Goal: Task Accomplishment & Management: Complete application form

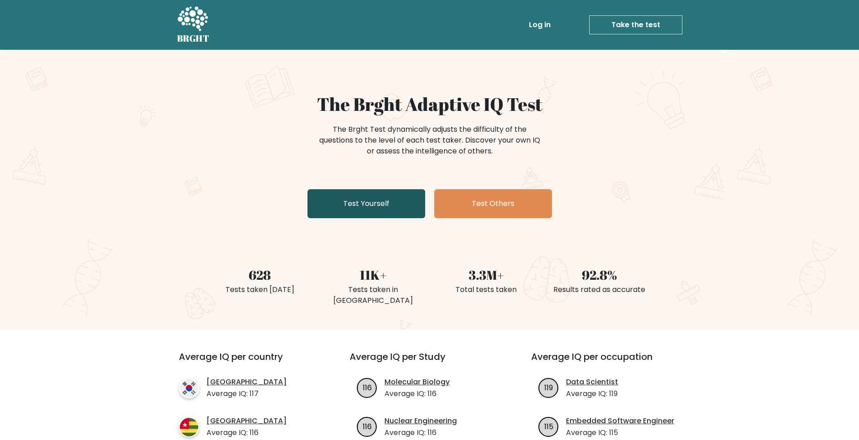
drag, startPoint x: 0, startPoint y: 0, endPoint x: 375, endPoint y: 207, distance: 427.7
click at [375, 207] on link "Test Yourself" at bounding box center [367, 203] width 118 height 29
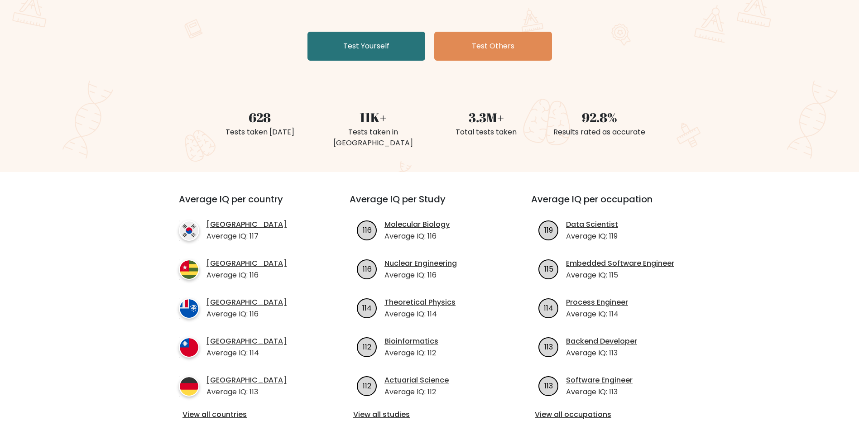
scroll to position [181, 0]
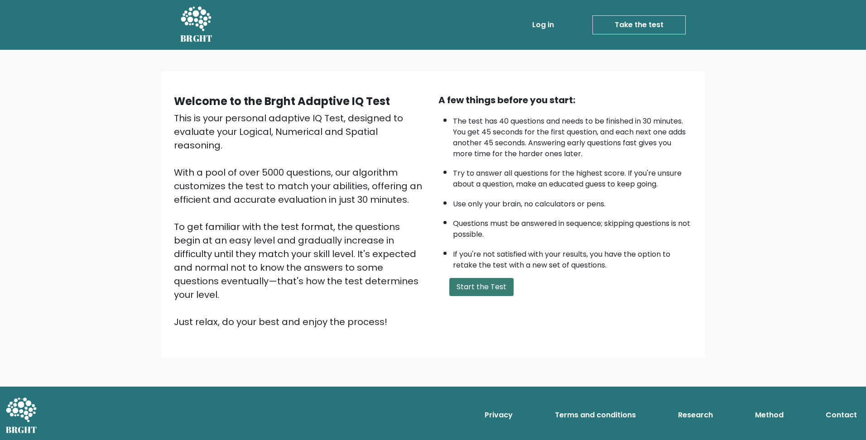
click at [502, 291] on button "Start the Test" at bounding box center [481, 287] width 64 height 18
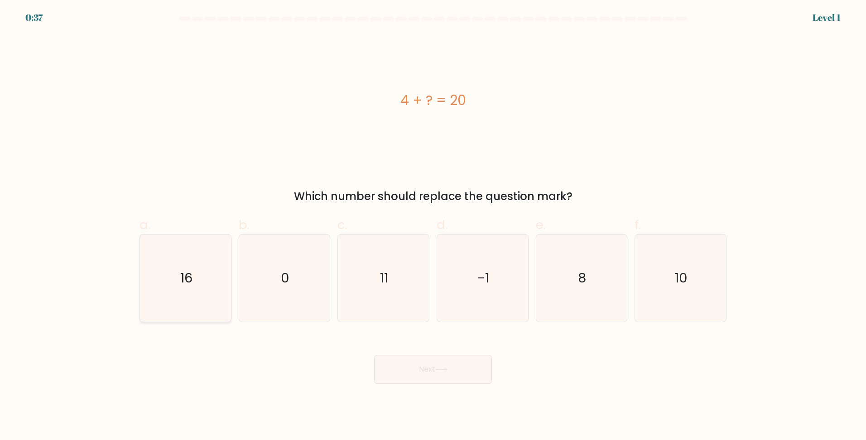
click at [195, 277] on icon "16" at bounding box center [185, 278] width 87 height 87
click at [433, 226] on input "a. 16" at bounding box center [433, 223] width 0 height 6
radio input "true"
click at [431, 371] on button "Next" at bounding box center [433, 369] width 118 height 29
click at [428, 370] on button "Next" at bounding box center [433, 369] width 118 height 29
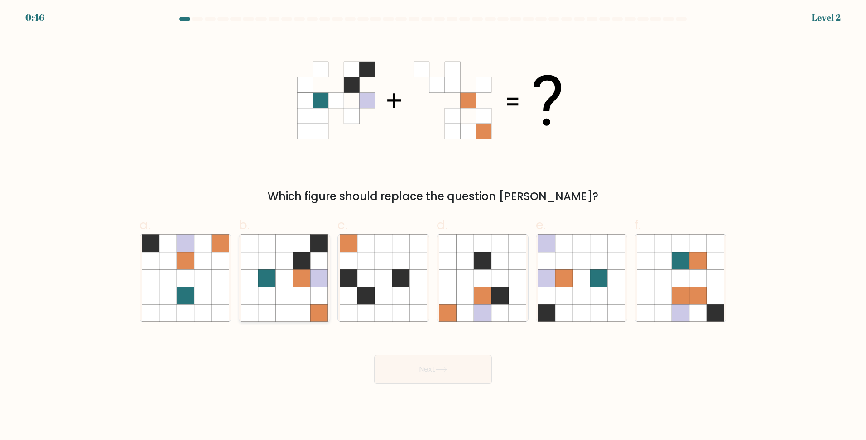
click at [295, 289] on icon at bounding box center [301, 295] width 17 height 17
click at [433, 226] on input "b." at bounding box center [433, 223] width 0 height 6
radio input "true"
click at [445, 369] on icon at bounding box center [441, 369] width 12 height 5
click at [419, 367] on button "Next" at bounding box center [433, 369] width 118 height 29
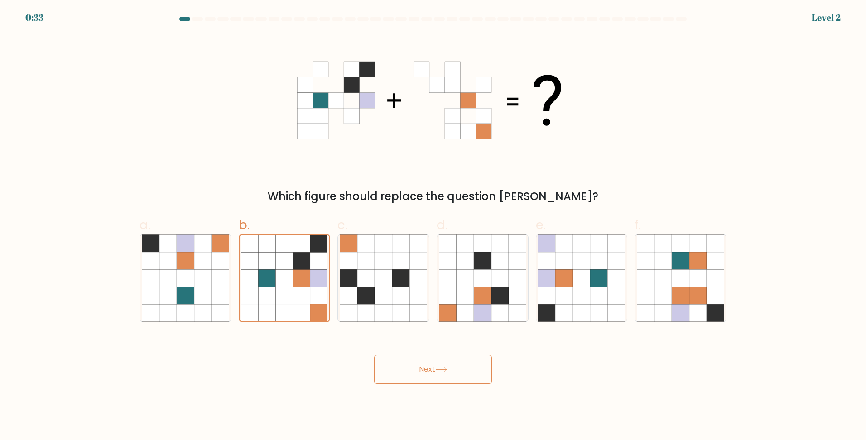
click at [228, 139] on div "Which figure should replace the question mark?" at bounding box center [433, 119] width 598 height 170
click at [424, 369] on button "Next" at bounding box center [433, 369] width 118 height 29
click at [442, 364] on button "Next" at bounding box center [433, 369] width 118 height 29
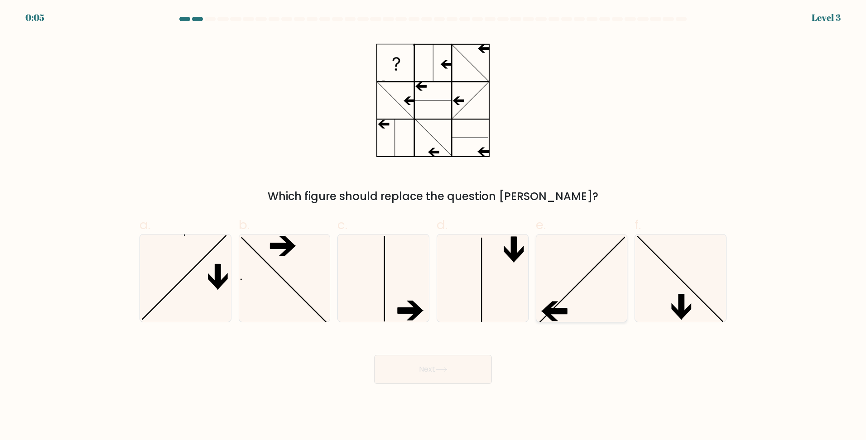
click at [590, 283] on icon at bounding box center [581, 278] width 87 height 87
click at [433, 226] on input "e." at bounding box center [433, 223] width 0 height 6
radio input "true"
click at [441, 370] on icon at bounding box center [441, 369] width 12 height 5
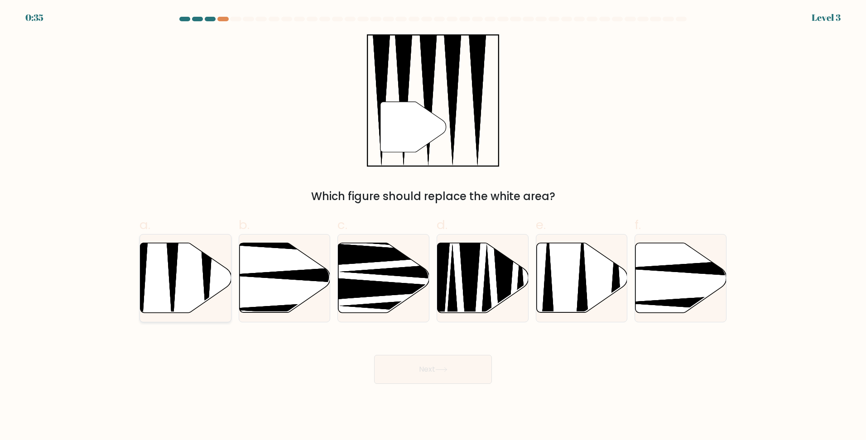
click at [192, 290] on icon at bounding box center [185, 278] width 91 height 70
click at [433, 226] on input "a." at bounding box center [433, 223] width 0 height 6
radio input "true"
click at [438, 365] on button "Next" at bounding box center [433, 369] width 118 height 29
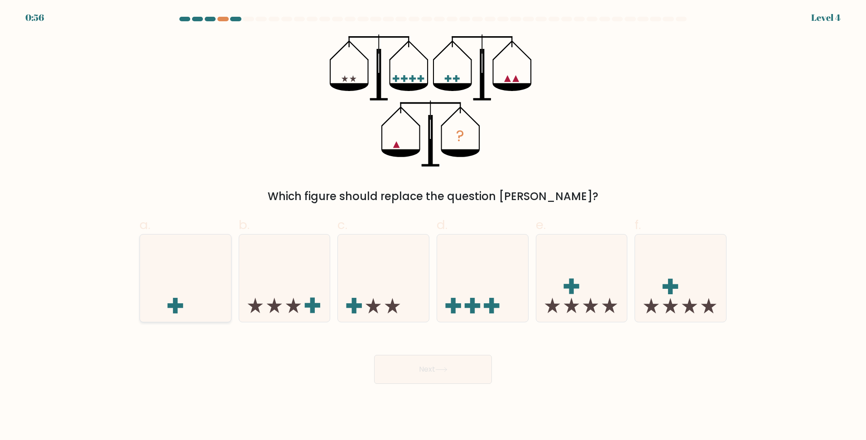
click at [195, 292] on icon at bounding box center [185, 278] width 91 height 75
click at [433, 226] on input "a." at bounding box center [433, 223] width 0 height 6
radio input "true"
click at [432, 367] on button "Next" at bounding box center [433, 369] width 118 height 29
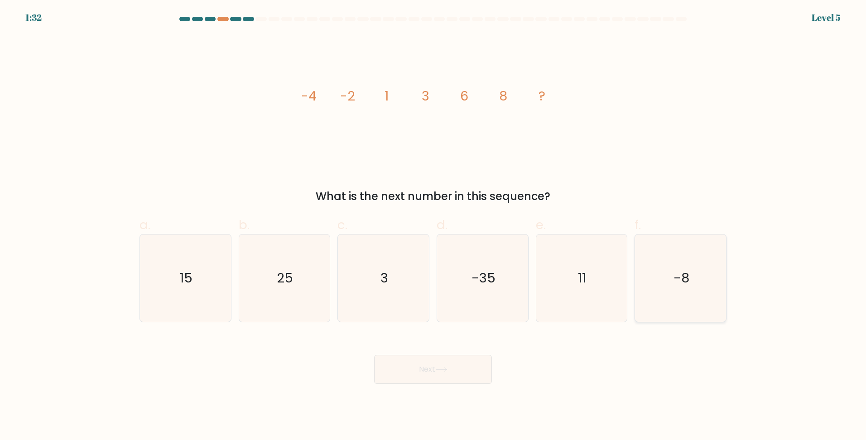
click at [661, 281] on icon "-8" at bounding box center [680, 278] width 87 height 87
click at [433, 226] on input "f. -8" at bounding box center [433, 223] width 0 height 6
radio input "true"
click at [429, 368] on button "Next" at bounding box center [433, 369] width 118 height 29
click at [433, 367] on button "Next" at bounding box center [433, 369] width 118 height 29
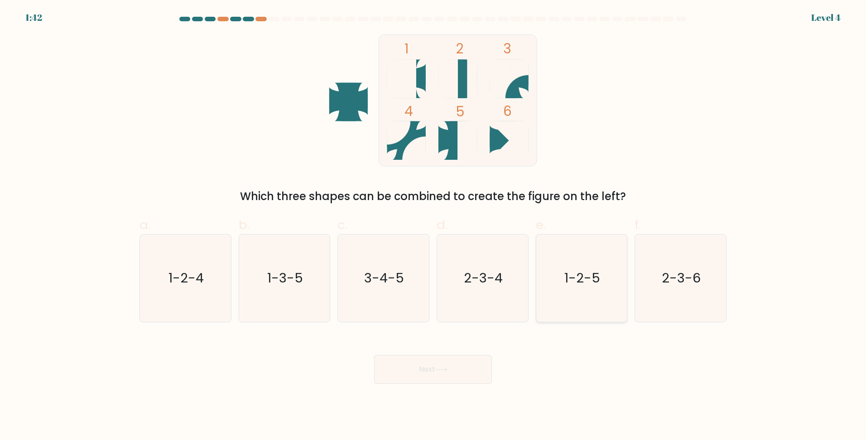
click at [577, 289] on icon "1-2-5" at bounding box center [581, 278] width 87 height 87
click at [433, 226] on input "e. 1-2-5" at bounding box center [433, 223] width 0 height 6
radio input "true"
click at [446, 363] on button "Next" at bounding box center [433, 369] width 118 height 29
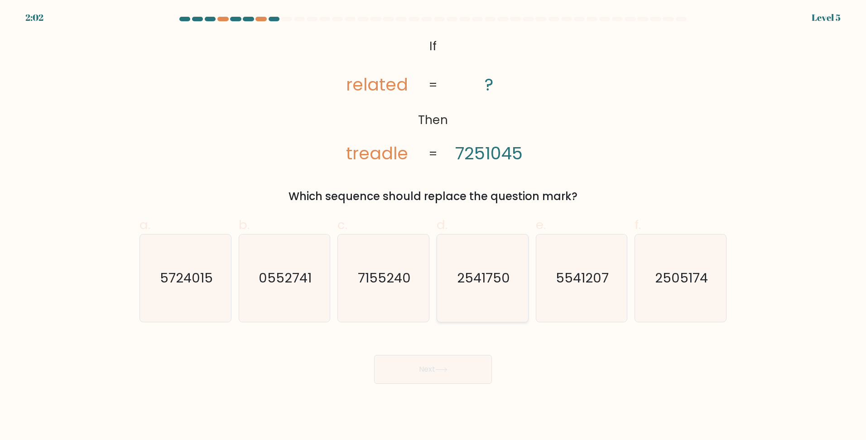
click at [475, 287] on text "2541750" at bounding box center [483, 278] width 53 height 18
click at [433, 226] on input "d. 2541750" at bounding box center [433, 223] width 0 height 6
radio input "true"
click at [447, 363] on button "Next" at bounding box center [433, 369] width 118 height 29
click at [428, 368] on button "Next" at bounding box center [433, 369] width 118 height 29
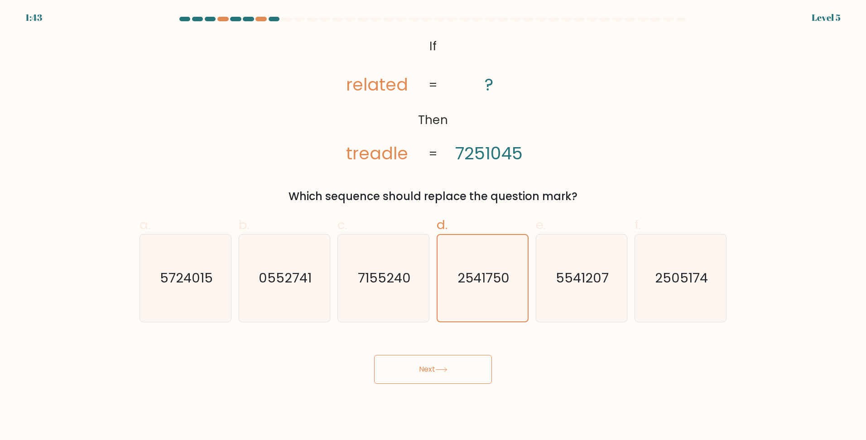
click at [416, 364] on button "Next" at bounding box center [433, 369] width 118 height 29
click at [552, 366] on div "Next" at bounding box center [433, 358] width 598 height 51
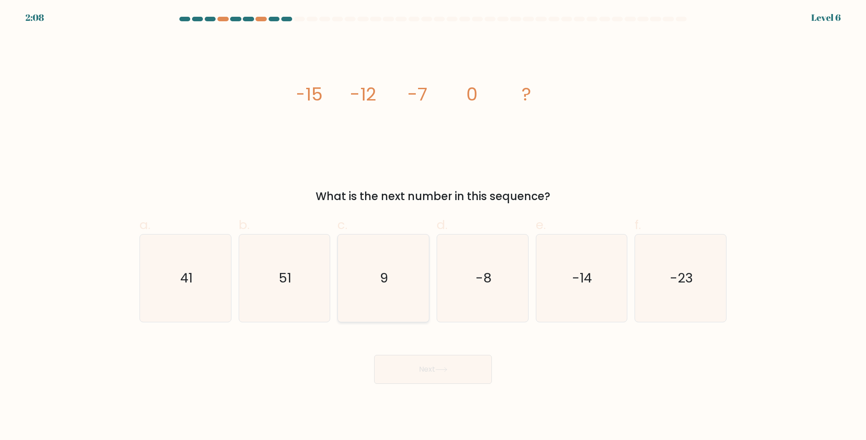
click at [386, 280] on text "9" at bounding box center [384, 278] width 8 height 18
click at [433, 226] on input "c. 9" at bounding box center [433, 223] width 0 height 6
radio input "true"
click at [420, 363] on button "Next" at bounding box center [433, 369] width 118 height 29
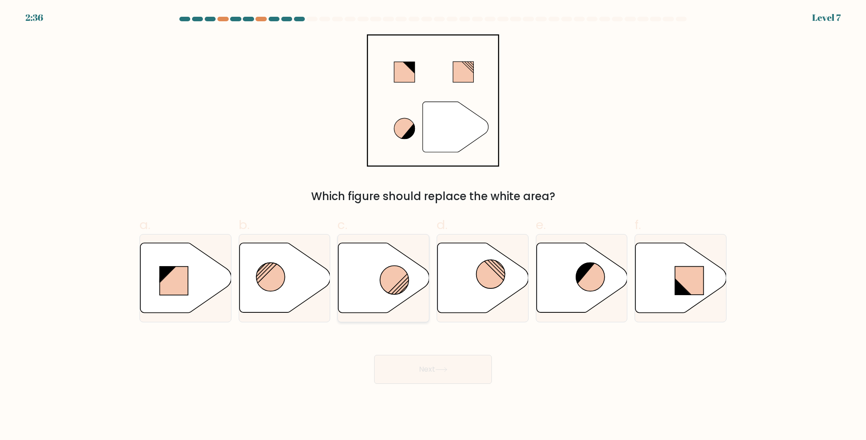
click at [398, 281] on circle at bounding box center [394, 280] width 29 height 29
click at [433, 226] on input "c." at bounding box center [433, 223] width 0 height 6
radio input "true"
click at [419, 368] on button "Next" at bounding box center [433, 369] width 118 height 29
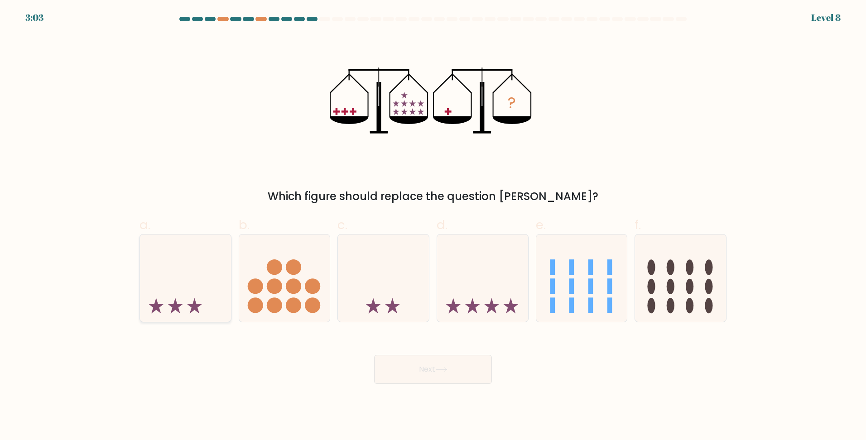
click at [207, 296] on icon at bounding box center [185, 278] width 91 height 75
click at [433, 226] on input "a." at bounding box center [433, 223] width 0 height 6
radio input "true"
click at [419, 360] on button "Next" at bounding box center [433, 369] width 118 height 29
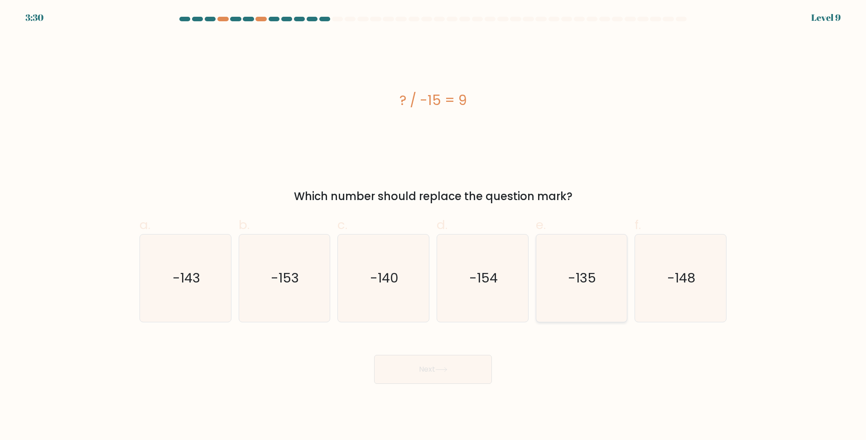
click at [589, 286] on text "-135" at bounding box center [582, 278] width 28 height 18
click at [433, 226] on input "e. -135" at bounding box center [433, 223] width 0 height 6
radio input "true"
click at [418, 365] on button "Next" at bounding box center [433, 369] width 118 height 29
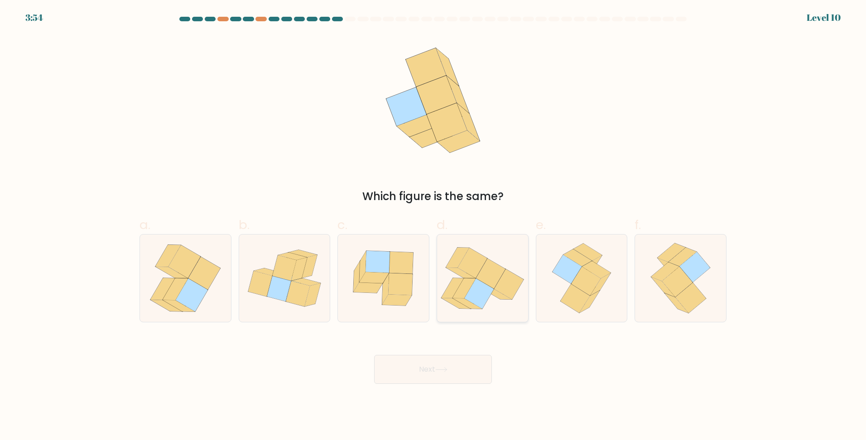
click at [484, 297] on icon at bounding box center [478, 294] width 29 height 30
click at [433, 226] on input "d." at bounding box center [433, 223] width 0 height 6
radio input "true"
click at [460, 367] on button "Next" at bounding box center [433, 369] width 118 height 29
click at [422, 373] on button "Next" at bounding box center [433, 369] width 118 height 29
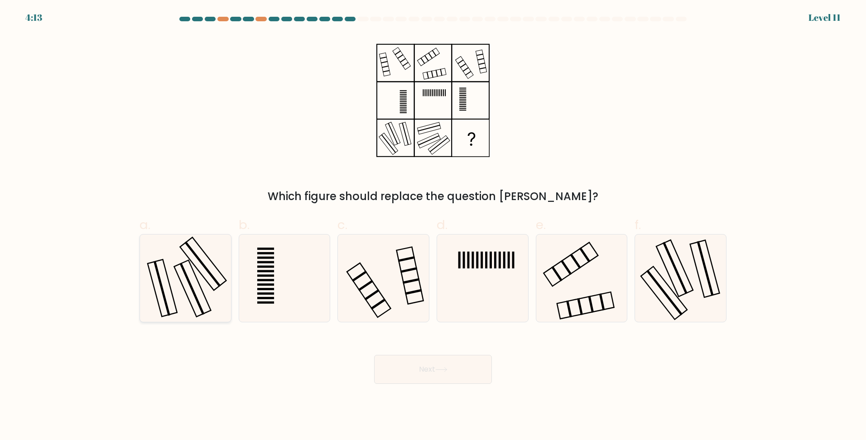
click at [183, 273] on icon at bounding box center [185, 278] width 87 height 87
click at [433, 226] on input "a." at bounding box center [433, 223] width 0 height 6
radio input "true"
click at [413, 370] on button "Next" at bounding box center [433, 369] width 118 height 29
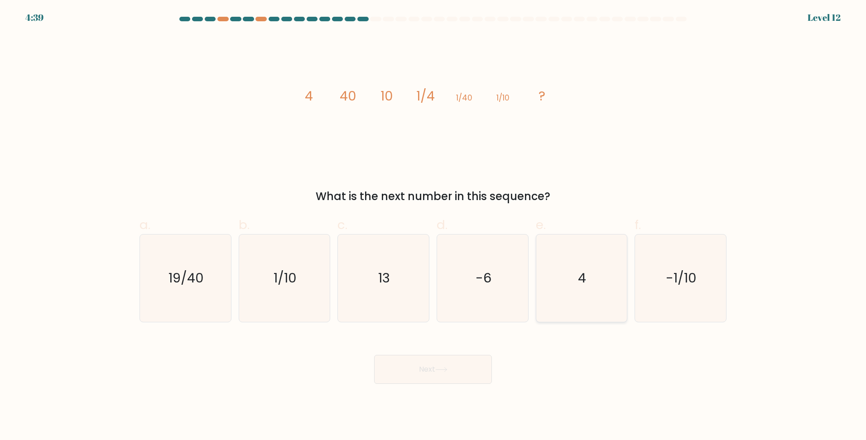
click at [575, 277] on icon "4" at bounding box center [581, 278] width 87 height 87
click at [433, 226] on input "e. 4" at bounding box center [433, 223] width 0 height 6
radio input "true"
click at [439, 361] on button "Next" at bounding box center [433, 369] width 118 height 29
click at [424, 370] on button "Next" at bounding box center [433, 369] width 118 height 29
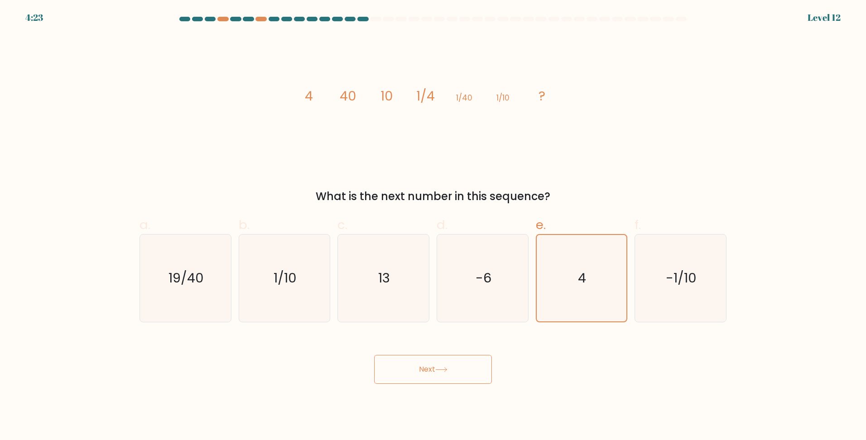
click at [433, 366] on button "Next" at bounding box center [433, 369] width 118 height 29
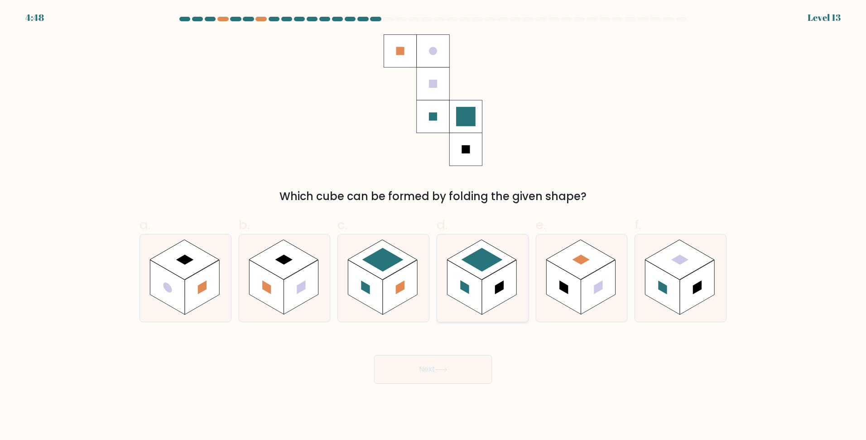
click at [459, 292] on rect at bounding box center [464, 287] width 34 height 55
click at [433, 226] on input "d." at bounding box center [433, 223] width 0 height 6
radio input "true"
drag, startPoint x: 447, startPoint y: 367, endPoint x: 289, endPoint y: 330, distance: 162.4
click at [289, 330] on form at bounding box center [433, 200] width 866 height 367
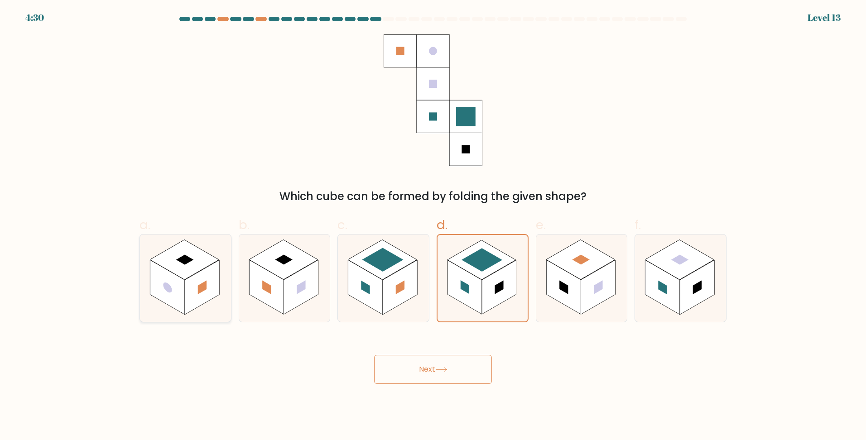
click at [192, 276] on rect at bounding box center [202, 287] width 34 height 55
click at [433, 226] on input "a." at bounding box center [433, 223] width 0 height 6
radio input "true"
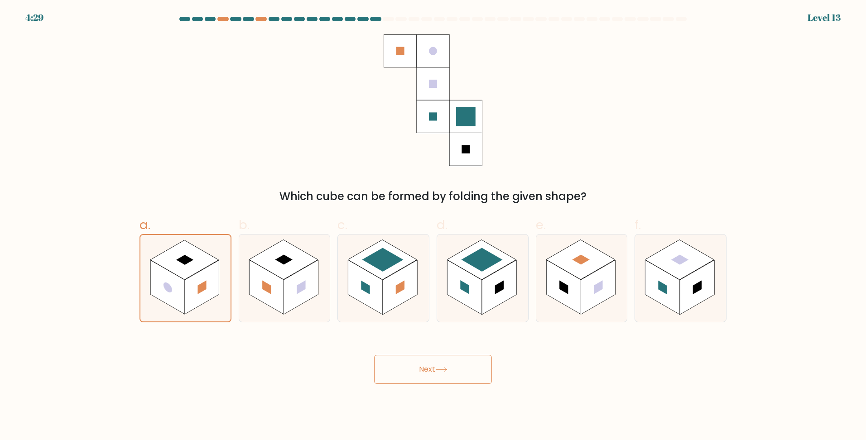
click at [420, 366] on button "Next" at bounding box center [433, 369] width 118 height 29
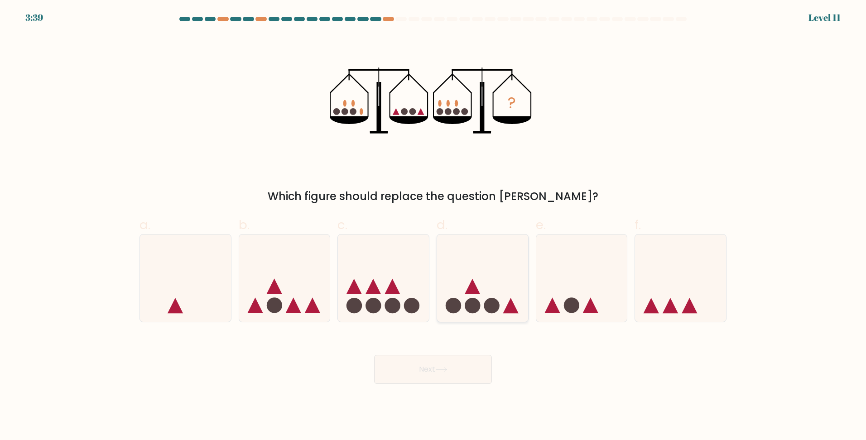
click at [488, 290] on icon at bounding box center [482, 278] width 91 height 75
click at [433, 226] on input "d." at bounding box center [433, 223] width 0 height 6
radio input "true"
click at [459, 368] on button "Next" at bounding box center [433, 369] width 118 height 29
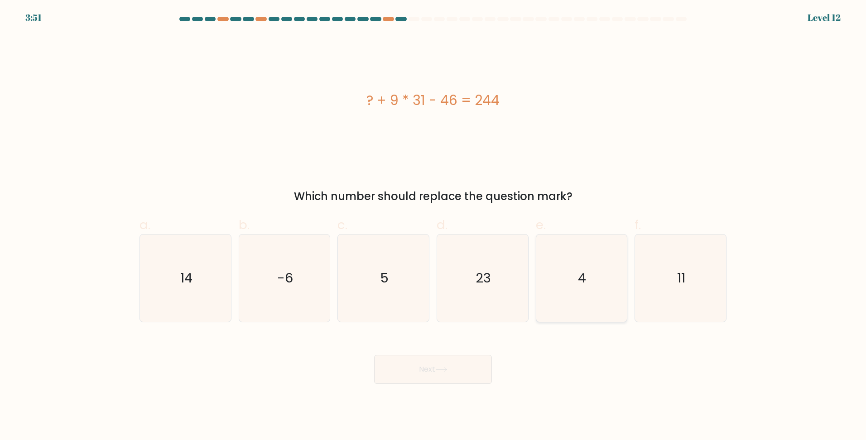
click at [577, 282] on icon "4" at bounding box center [581, 278] width 87 height 87
click at [433, 226] on input "e. 4" at bounding box center [433, 223] width 0 height 6
radio input "true"
click at [409, 364] on button "Next" at bounding box center [433, 369] width 118 height 29
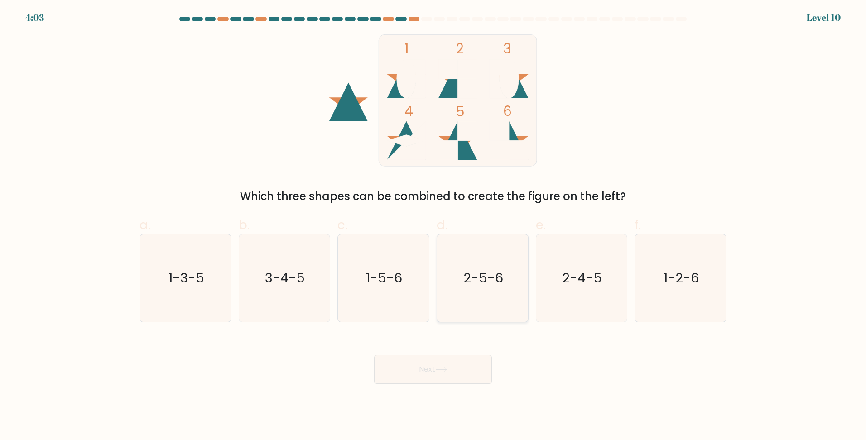
click at [483, 291] on icon "2-5-6" at bounding box center [482, 278] width 87 height 87
click at [433, 226] on input "d. 2-5-6" at bounding box center [433, 223] width 0 height 6
radio input "true"
click at [430, 364] on button "Next" at bounding box center [433, 369] width 118 height 29
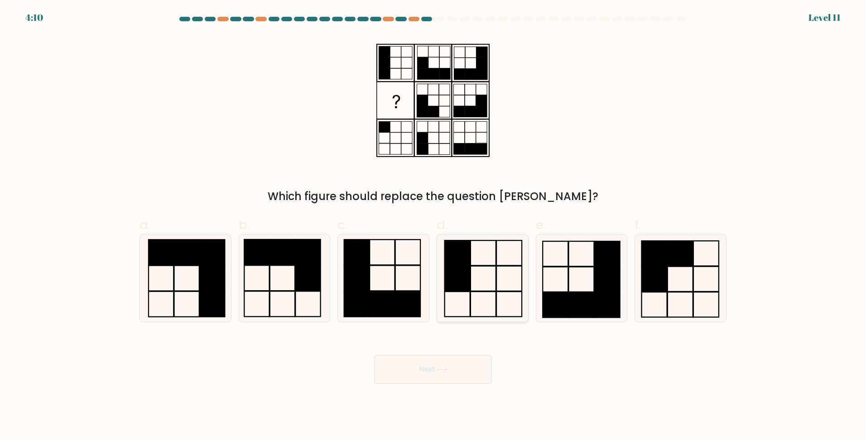
click at [474, 293] on icon at bounding box center [482, 278] width 87 height 87
click at [433, 226] on input "d." at bounding box center [433, 223] width 0 height 6
radio input "true"
click at [460, 368] on button "Next" at bounding box center [433, 369] width 118 height 29
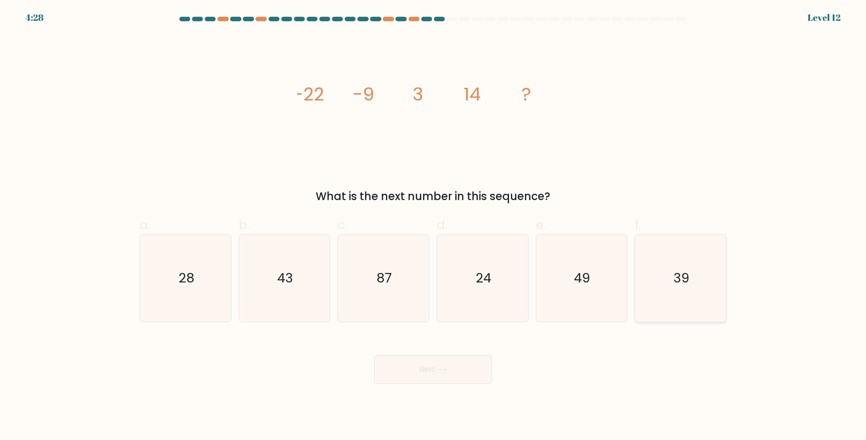
click at [678, 273] on text "39" at bounding box center [681, 278] width 16 height 18
click at [433, 226] on input "f. 39" at bounding box center [433, 223] width 0 height 6
radio input "true"
click at [448, 362] on button "Next" at bounding box center [433, 369] width 118 height 29
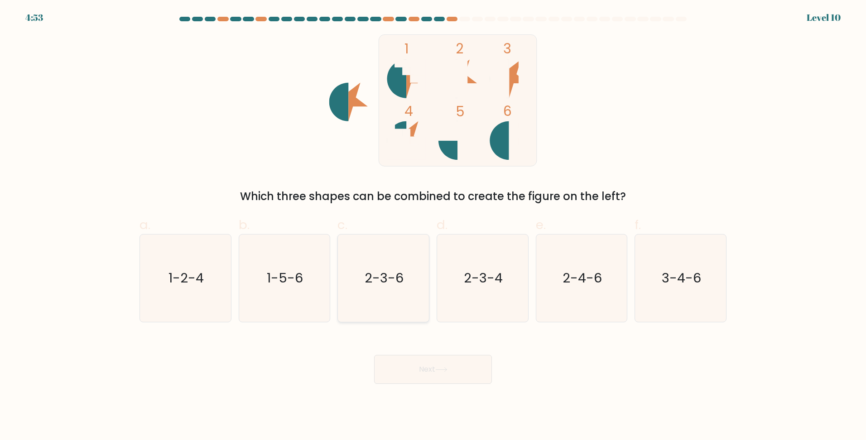
click at [370, 282] on text "2-3-6" at bounding box center [384, 278] width 39 height 18
click at [433, 226] on input "c. 2-3-6" at bounding box center [433, 223] width 0 height 6
radio input "true"
click at [435, 369] on button "Next" at bounding box center [433, 369] width 118 height 29
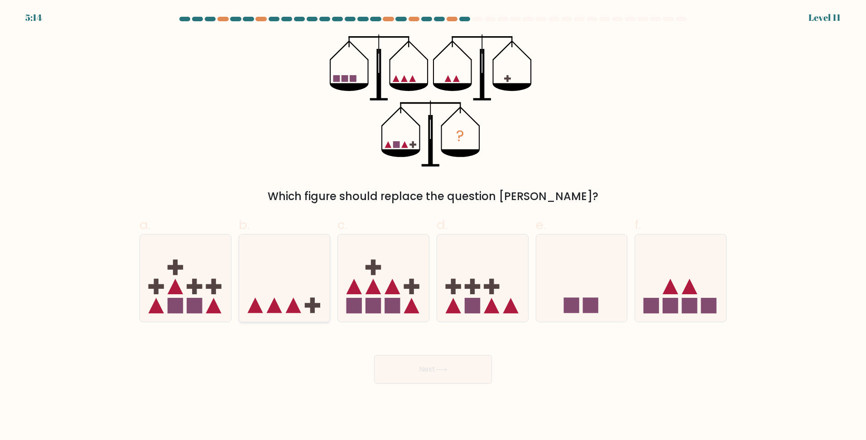
click at [297, 295] on icon at bounding box center [284, 278] width 91 height 75
click at [433, 226] on input "b." at bounding box center [433, 223] width 0 height 6
radio input "true"
click at [439, 370] on icon at bounding box center [441, 369] width 12 height 5
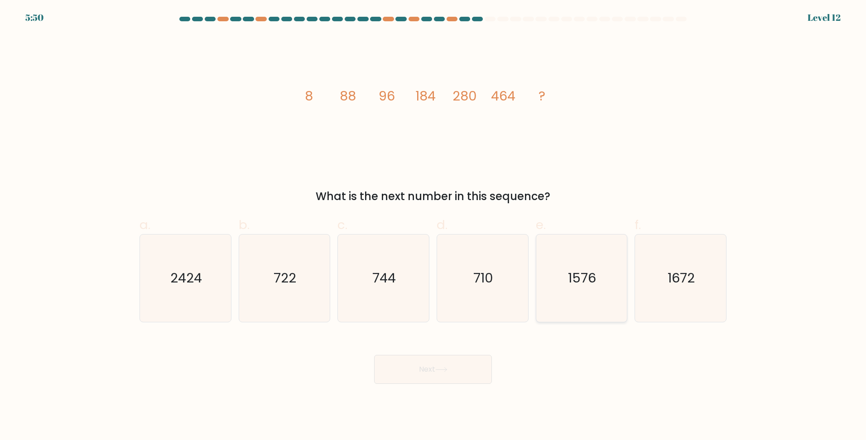
click at [578, 273] on text "1576" at bounding box center [582, 278] width 28 height 18
click at [433, 226] on input "e. 1576" at bounding box center [433, 223] width 0 height 6
radio input "true"
click at [467, 362] on button "Next" at bounding box center [433, 369] width 118 height 29
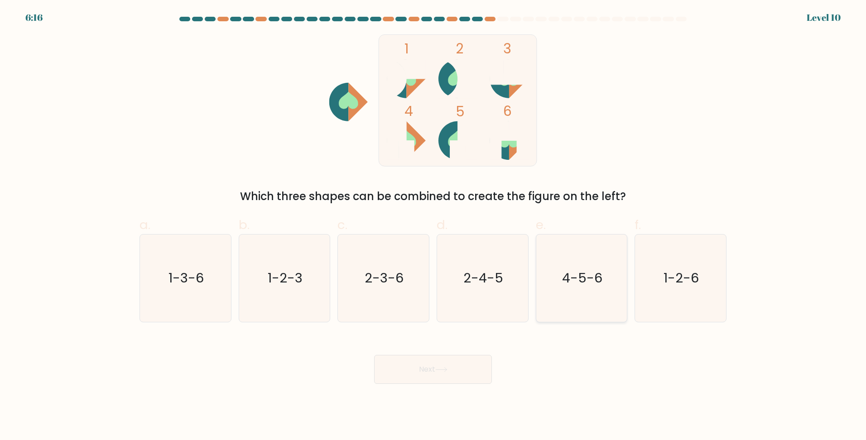
click at [591, 275] on text "4-5-6" at bounding box center [582, 278] width 40 height 18
click at [433, 226] on input "e. 4-5-6" at bounding box center [433, 223] width 0 height 6
radio input "true"
click at [446, 369] on icon at bounding box center [441, 369] width 12 height 5
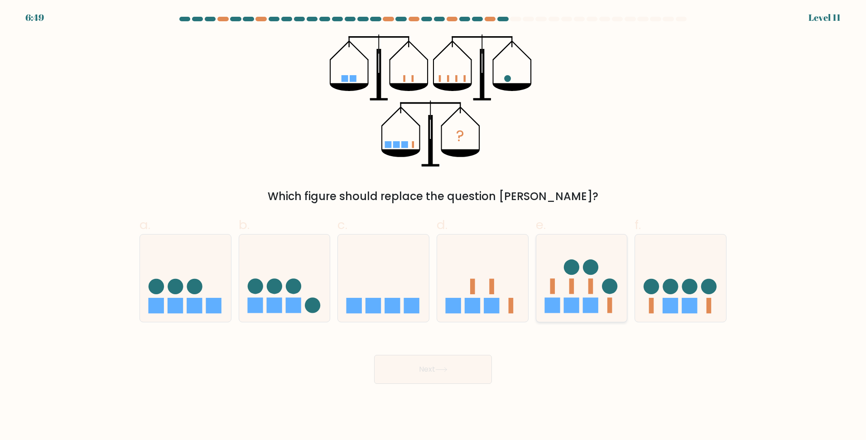
click at [589, 293] on rect at bounding box center [590, 286] width 5 height 15
click at [433, 226] on input "e." at bounding box center [433, 223] width 0 height 6
radio input "true"
click at [435, 374] on button "Next" at bounding box center [433, 369] width 118 height 29
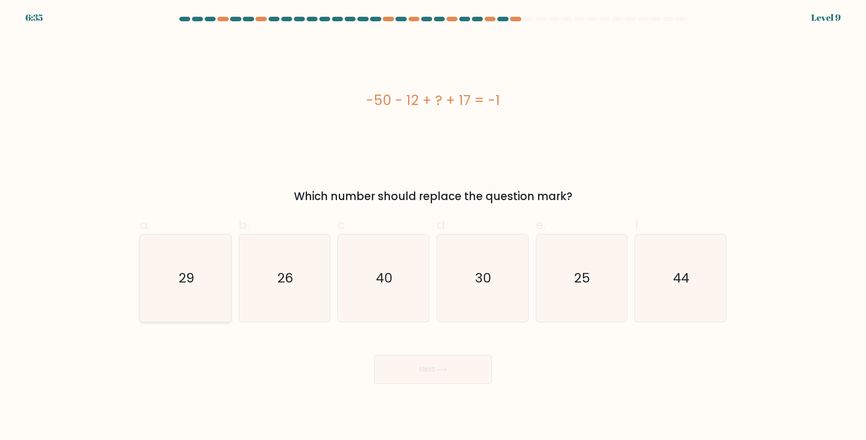
click at [203, 272] on icon "29" at bounding box center [185, 278] width 87 height 87
click at [433, 226] on input "a. 29" at bounding box center [433, 223] width 0 height 6
radio input "true"
click at [427, 365] on button "Next" at bounding box center [433, 369] width 118 height 29
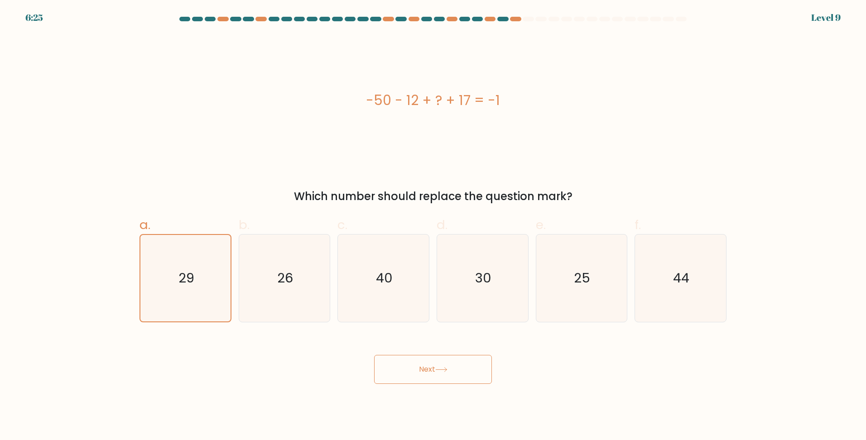
click at [431, 370] on button "Next" at bounding box center [433, 369] width 118 height 29
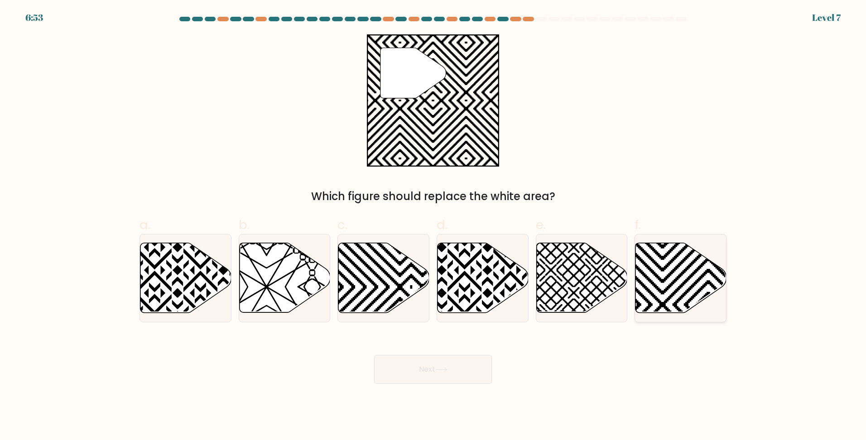
click at [678, 278] on icon at bounding box center [708, 315] width 183 height 183
click at [433, 226] on input "f." at bounding box center [433, 223] width 0 height 6
radio input "true"
click at [441, 368] on icon at bounding box center [441, 369] width 12 height 5
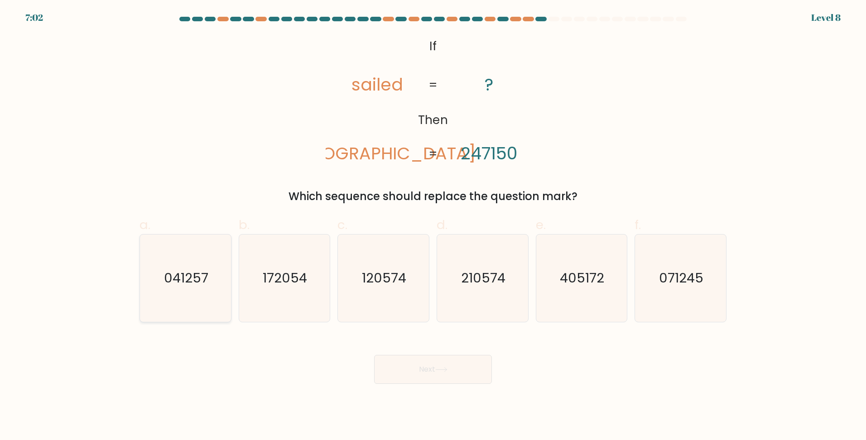
click at [202, 275] on text "041257" at bounding box center [186, 278] width 44 height 18
click at [433, 226] on input "a. 041257" at bounding box center [433, 223] width 0 height 6
radio input "true"
click at [445, 363] on button "Next" at bounding box center [433, 369] width 118 height 29
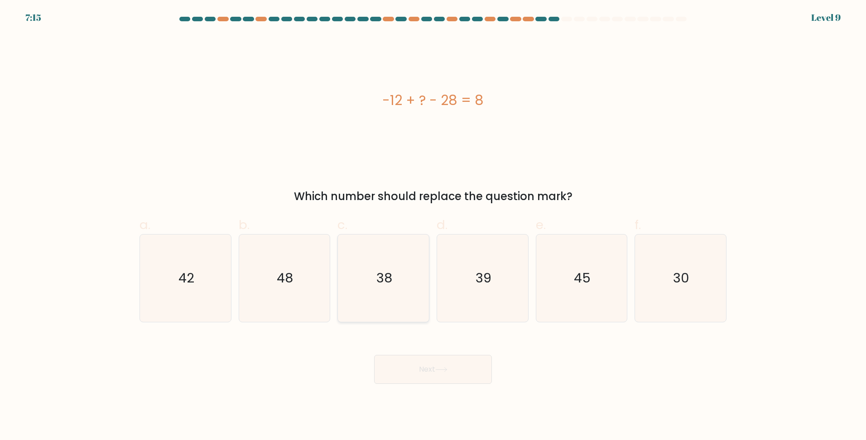
click at [381, 264] on icon "38" at bounding box center [383, 278] width 87 height 87
click at [433, 226] on input "c. 38" at bounding box center [433, 223] width 0 height 6
radio input "true"
click at [432, 363] on button "Next" at bounding box center [433, 369] width 118 height 29
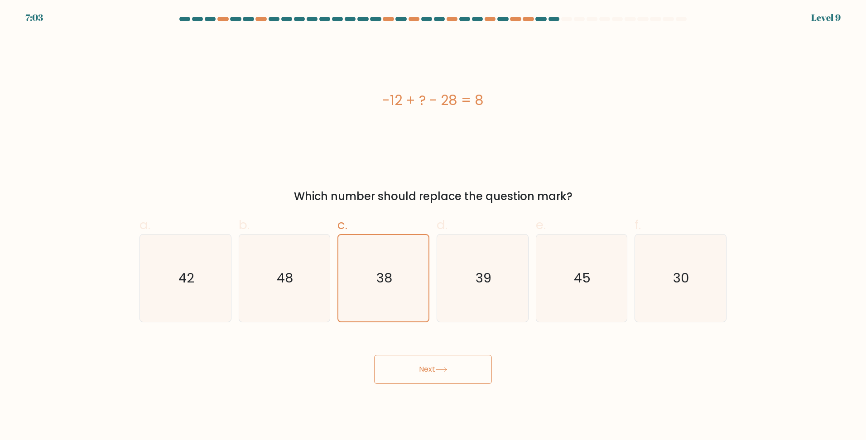
click at [419, 370] on button "Next" at bounding box center [433, 369] width 118 height 29
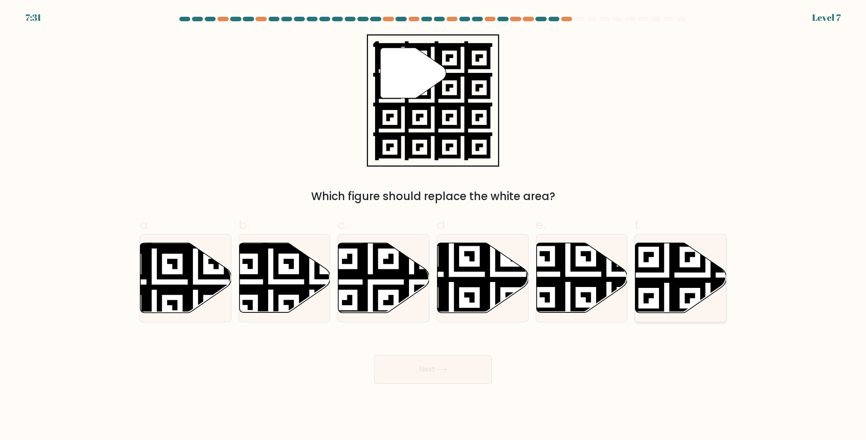
click at [678, 263] on icon at bounding box center [707, 316] width 165 height 165
click at [433, 226] on input "f." at bounding box center [433, 223] width 0 height 6
radio input "true"
click at [438, 366] on button "Next" at bounding box center [433, 369] width 118 height 29
click at [429, 370] on button "Next" at bounding box center [433, 369] width 118 height 29
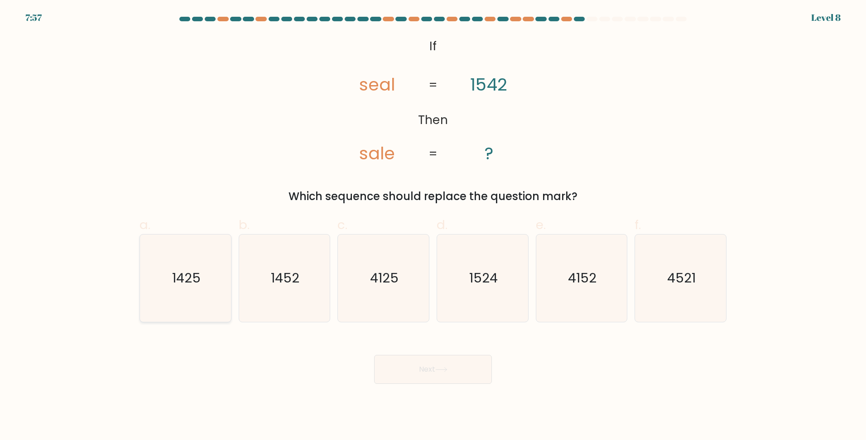
click at [186, 282] on text "1425" at bounding box center [186, 278] width 29 height 18
click at [433, 226] on input "a. 1425" at bounding box center [433, 223] width 0 height 6
radio input "true"
click at [439, 372] on icon at bounding box center [441, 369] width 12 height 5
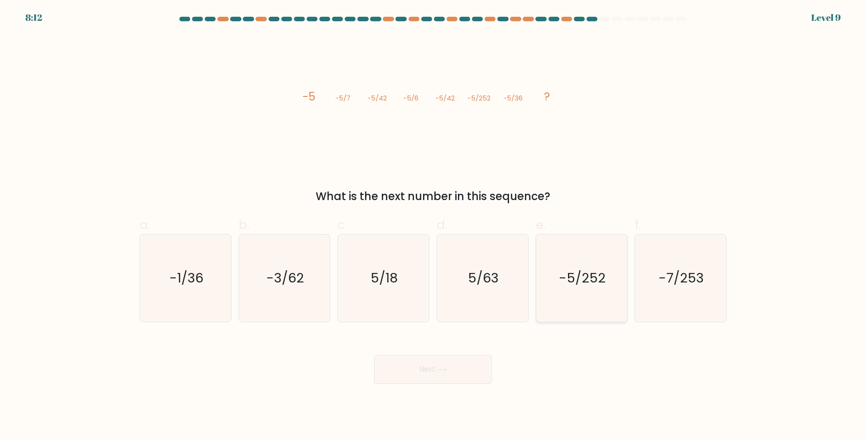
click at [567, 279] on text "-5/252" at bounding box center [582, 278] width 47 height 18
click at [433, 226] on input "e. -5/252" at bounding box center [433, 223] width 0 height 6
radio input "true"
click at [436, 366] on button "Next" at bounding box center [433, 369] width 118 height 29
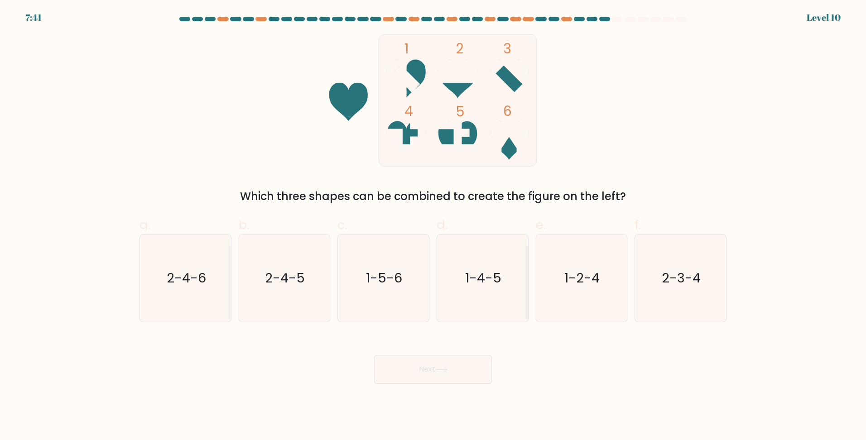
click at [467, 148] on icon at bounding box center [457, 151] width 38 height 15
click at [464, 252] on icon "1-4-5" at bounding box center [482, 278] width 87 height 87
click at [433, 226] on input "d. 1-4-5" at bounding box center [433, 223] width 0 height 6
radio input "true"
click at [450, 364] on button "Next" at bounding box center [433, 369] width 118 height 29
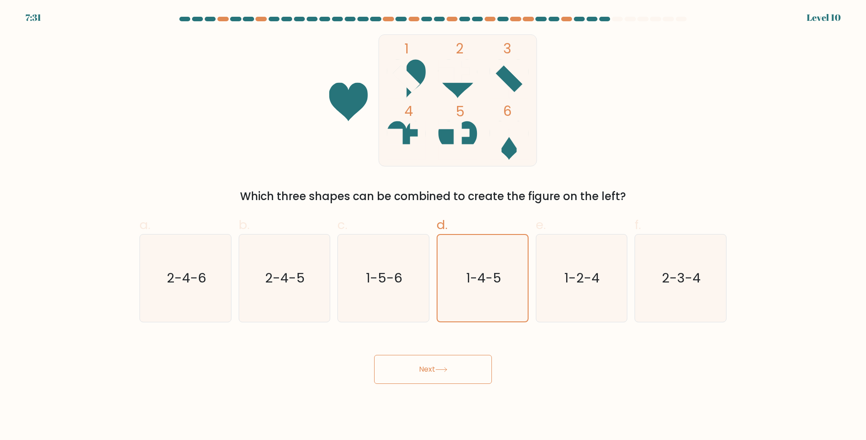
click at [444, 356] on button "Next" at bounding box center [433, 369] width 118 height 29
click at [438, 366] on button "Next" at bounding box center [433, 369] width 118 height 29
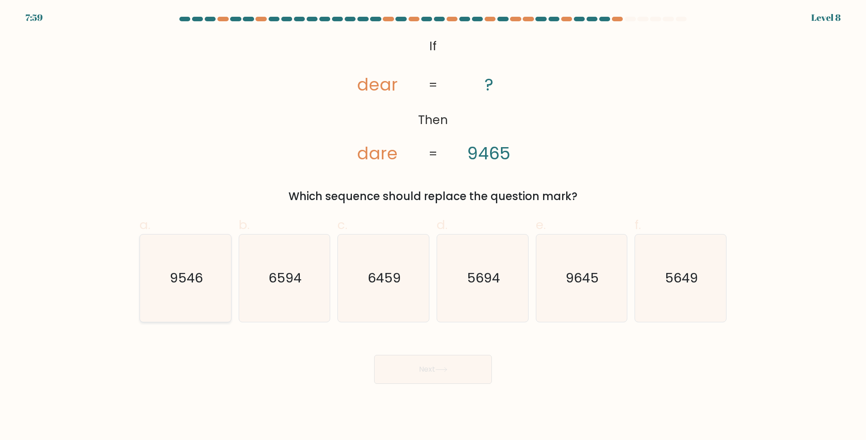
click at [163, 278] on icon "9546" at bounding box center [185, 278] width 87 height 87
click at [433, 226] on input "a. 9546" at bounding box center [433, 223] width 0 height 6
radio input "true"
click at [458, 362] on button "Next" at bounding box center [433, 369] width 118 height 29
click at [459, 361] on button "Next" at bounding box center [433, 369] width 118 height 29
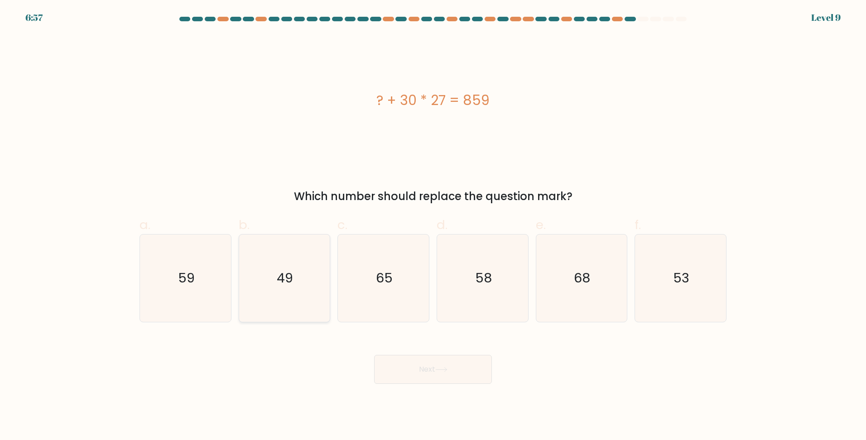
click at [305, 264] on icon "49" at bounding box center [284, 278] width 87 height 87
click at [433, 226] on input "b. 49" at bounding box center [433, 223] width 0 height 6
radio input "true"
click at [436, 371] on button "Next" at bounding box center [433, 369] width 118 height 29
click at [433, 375] on button "Next" at bounding box center [433, 369] width 118 height 29
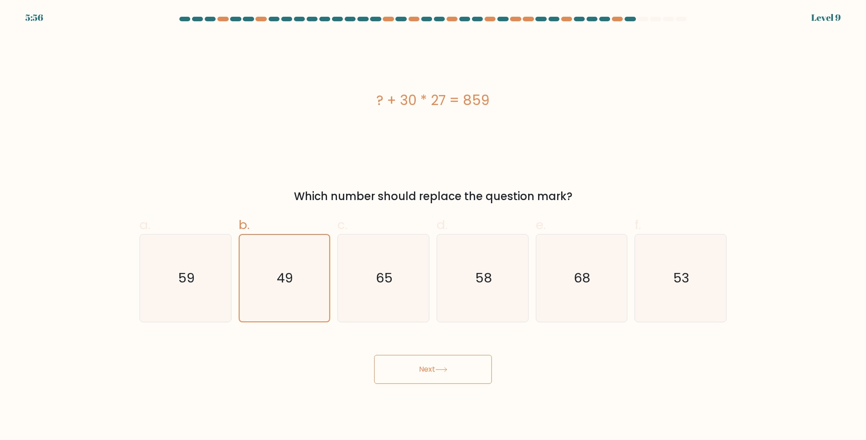
click at [428, 363] on button "Next" at bounding box center [433, 369] width 118 height 29
click at [591, 356] on div "Next" at bounding box center [433, 358] width 598 height 51
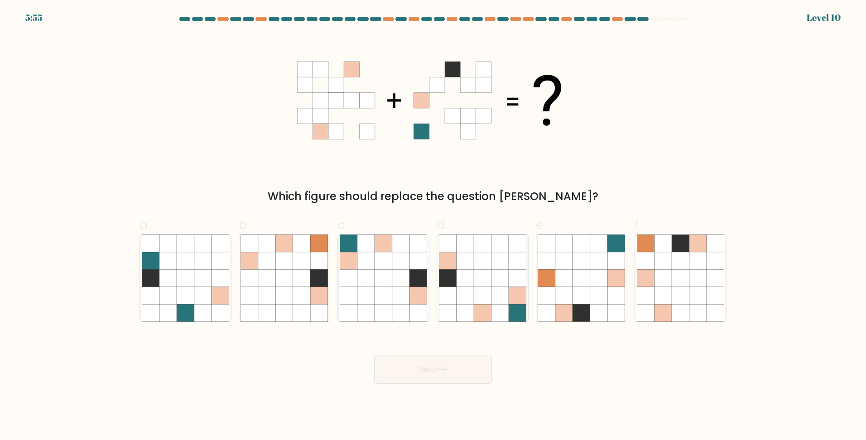
click at [437, 369] on button "Next" at bounding box center [433, 369] width 118 height 29
click at [580, 210] on div "a. b. c." at bounding box center [433, 265] width 594 height 114
click at [619, 287] on icon at bounding box center [616, 295] width 17 height 17
click at [433, 226] on input "e." at bounding box center [433, 223] width 0 height 6
radio input "true"
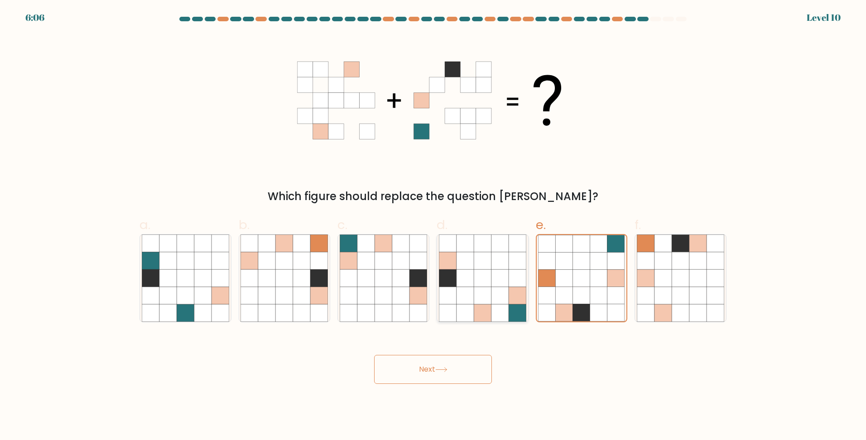
click at [474, 290] on icon at bounding box center [482, 295] width 17 height 17
click at [433, 226] on input "d." at bounding box center [433, 223] width 0 height 6
radio input "true"
click at [437, 366] on button "Next" at bounding box center [433, 369] width 118 height 29
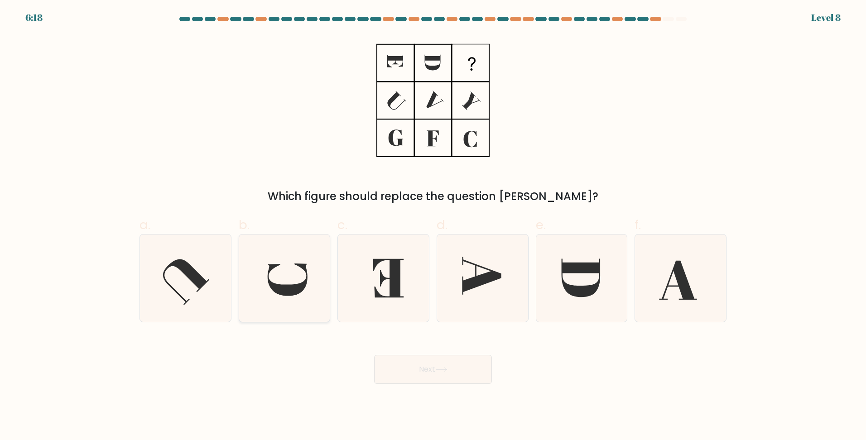
click at [309, 288] on icon at bounding box center [284, 278] width 87 height 87
click at [433, 226] on input "b." at bounding box center [433, 223] width 0 height 6
radio input "true"
click at [445, 374] on button "Next" at bounding box center [433, 369] width 118 height 29
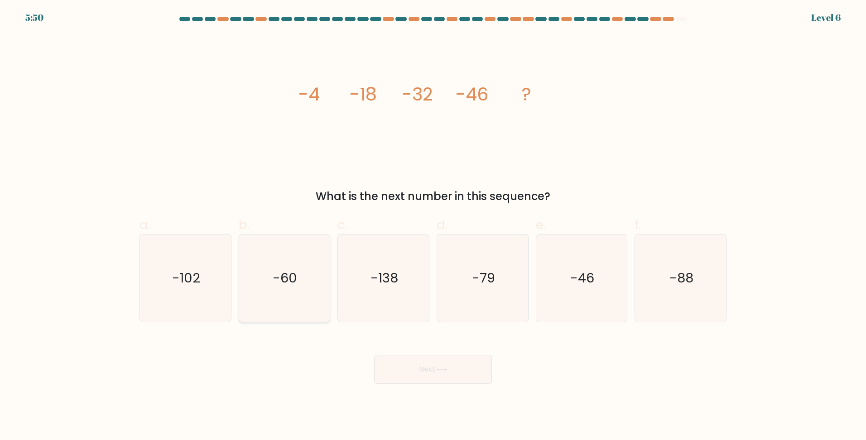
click at [292, 277] on text "-60" at bounding box center [285, 278] width 24 height 18
click at [433, 226] on input "b. -60" at bounding box center [433, 223] width 0 height 6
radio input "true"
click at [662, 277] on icon "-88" at bounding box center [680, 278] width 87 height 87
click at [433, 226] on input "f. -88" at bounding box center [433, 223] width 0 height 6
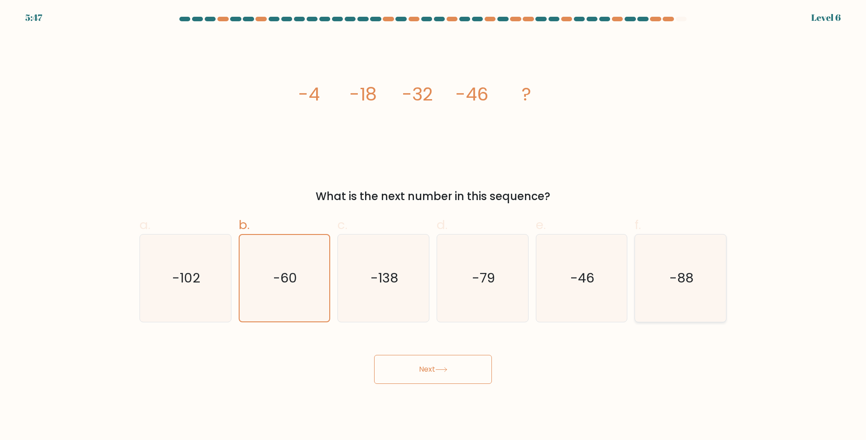
radio input "true"
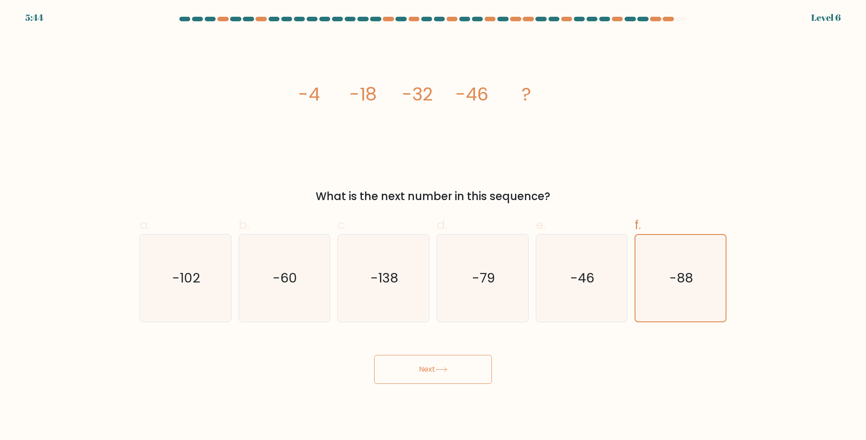
click at [435, 367] on button "Next" at bounding box center [433, 369] width 118 height 29
click at [441, 370] on icon at bounding box center [441, 370] width 11 height 4
click at [434, 370] on button "Next" at bounding box center [433, 369] width 118 height 29
click at [682, 378] on div "Next" at bounding box center [433, 358] width 598 height 51
click at [439, 364] on button "Next" at bounding box center [433, 369] width 118 height 29
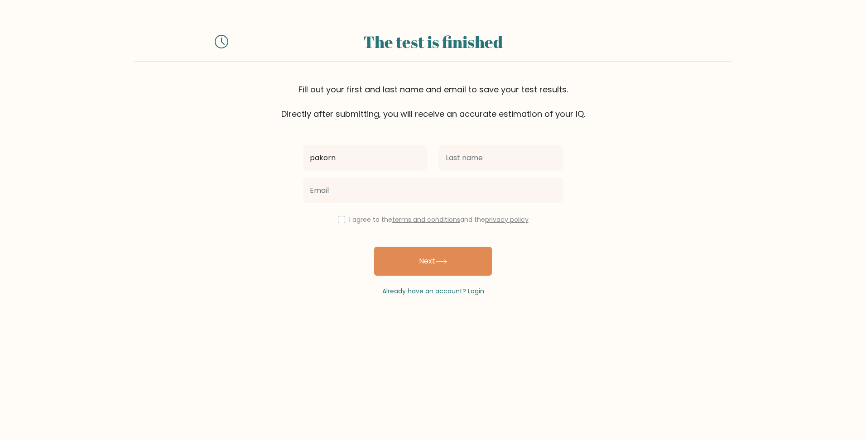
type input "pakorn"
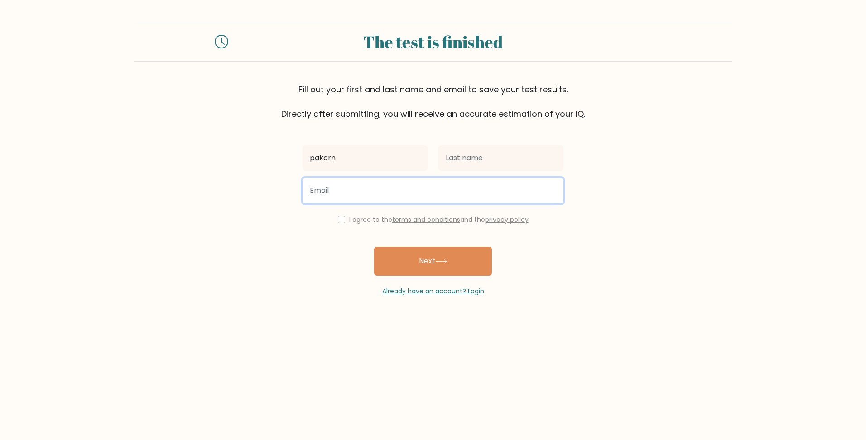
click at [366, 188] on input "email" at bounding box center [433, 190] width 261 height 25
type input "[EMAIL_ADDRESS][DOMAIN_NAME]"
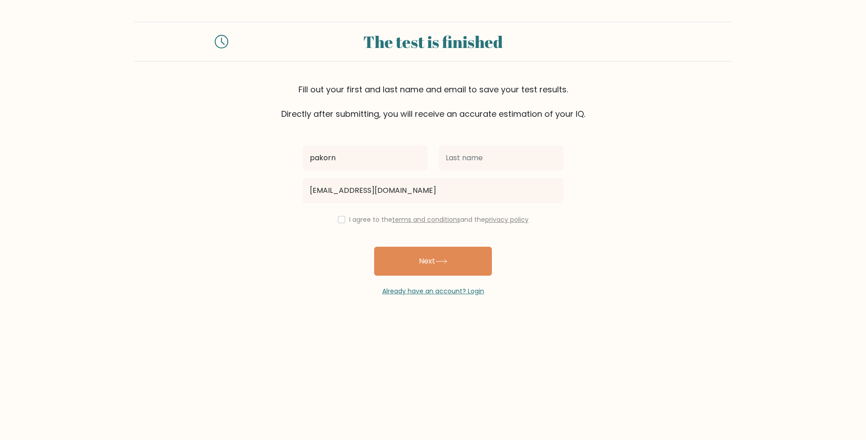
click at [352, 218] on label "I agree to the terms and conditions and the privacy policy" at bounding box center [438, 219] width 179 height 9
click at [341, 218] on input "checkbox" at bounding box center [341, 219] width 7 height 7
checkbox input "true"
click at [438, 261] on icon at bounding box center [441, 261] width 12 height 5
click at [507, 155] on input "text" at bounding box center [500, 157] width 125 height 25
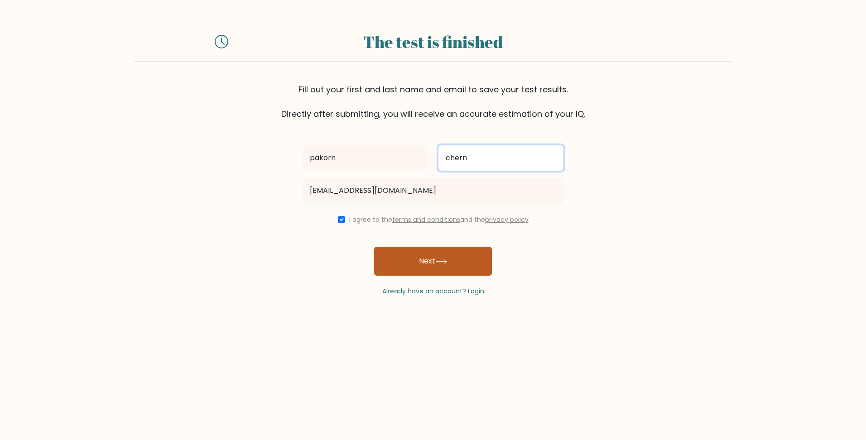
type input "chern"
click at [438, 255] on button "Next" at bounding box center [433, 261] width 118 height 29
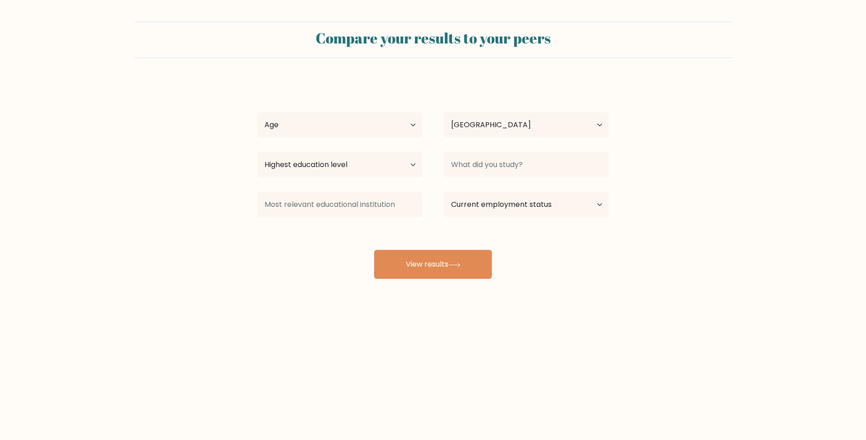
select select "TH"
click at [374, 124] on select "Age Under [DEMOGRAPHIC_DATA] [DEMOGRAPHIC_DATA] [DEMOGRAPHIC_DATA] [DEMOGRAPHIC…" at bounding box center [339, 124] width 165 height 25
select select "45_54"
click at [257, 112] on select "Age Under [DEMOGRAPHIC_DATA] [DEMOGRAPHIC_DATA] [DEMOGRAPHIC_DATA] [DEMOGRAPHIC…" at bounding box center [339, 124] width 165 height 25
click at [354, 168] on select "Highest education level No schooling Primary Lower Secondary Upper Secondary Oc…" at bounding box center [339, 164] width 165 height 25
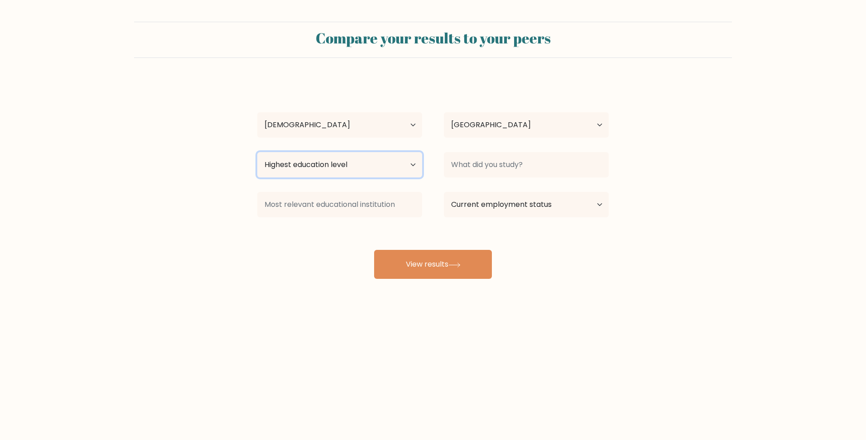
select select "masters_degree"
click at [257, 152] on select "Highest education level No schooling Primary Lower Secondary Upper Secondary Oc…" at bounding box center [339, 164] width 165 height 25
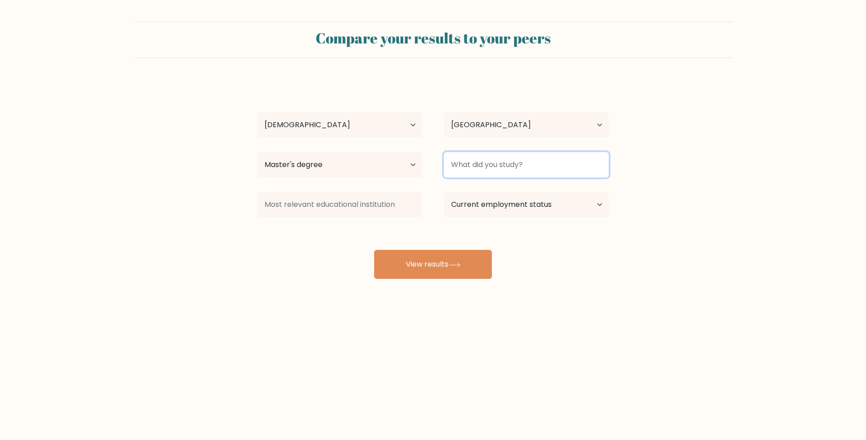
click at [499, 169] on input at bounding box center [526, 164] width 165 height 25
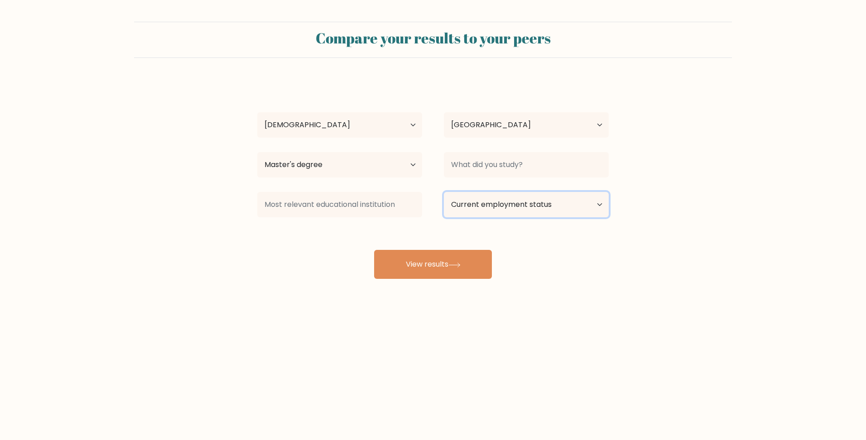
click at [489, 207] on select "Current employment status Employed Student Retired Other / prefer not to answer" at bounding box center [526, 204] width 165 height 25
select select "employed"
click at [444, 192] on select "Current employment status Employed Student Retired Other / prefer not to answer" at bounding box center [526, 204] width 165 height 25
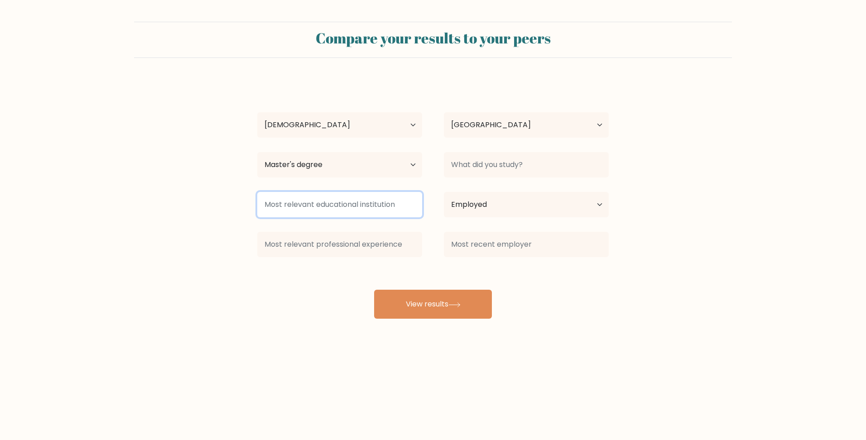
click at [359, 200] on input at bounding box center [339, 204] width 165 height 25
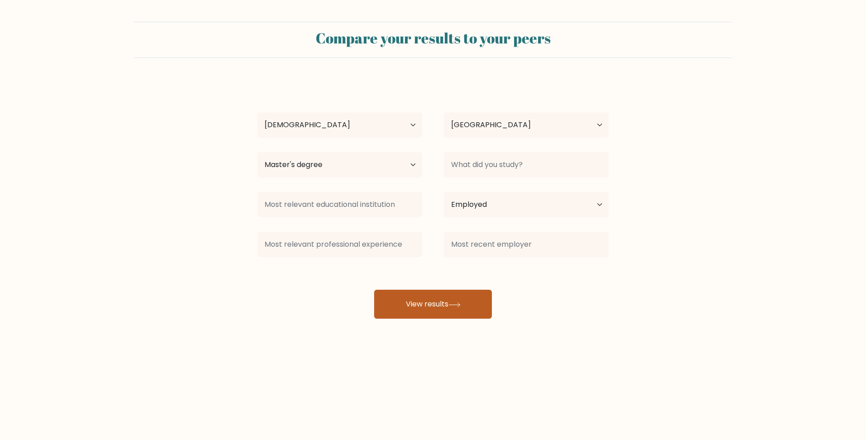
click at [439, 311] on button "View results" at bounding box center [433, 304] width 118 height 29
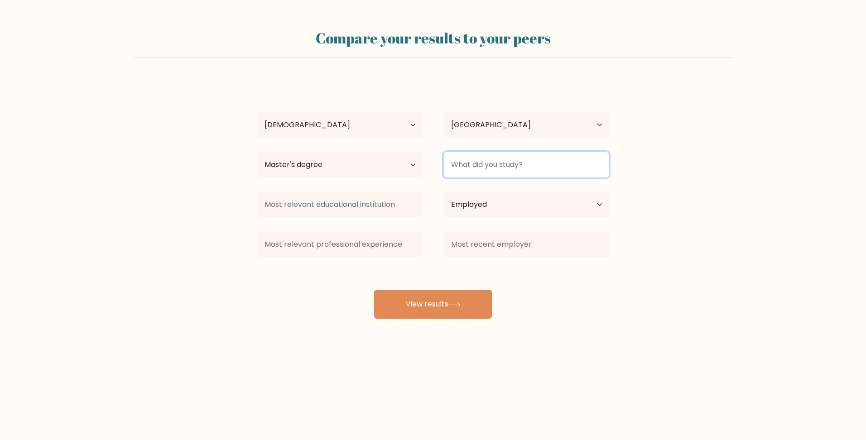
click at [544, 168] on input at bounding box center [526, 164] width 165 height 25
type input "p"
type input "MBA"
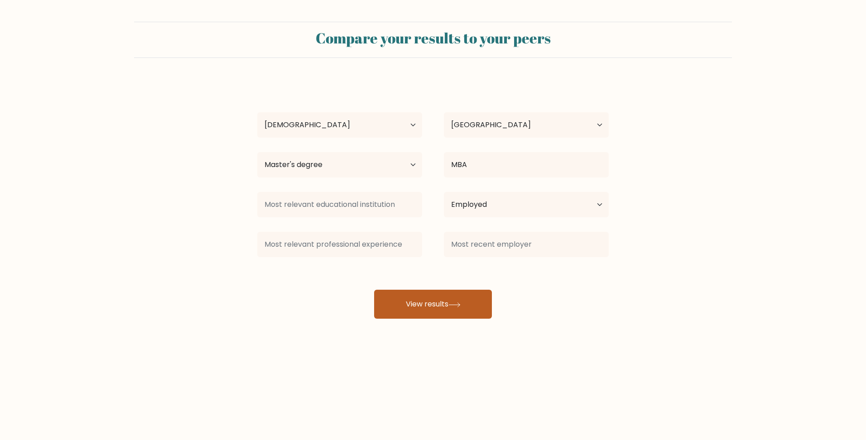
click at [477, 303] on button "View results" at bounding box center [433, 304] width 118 height 29
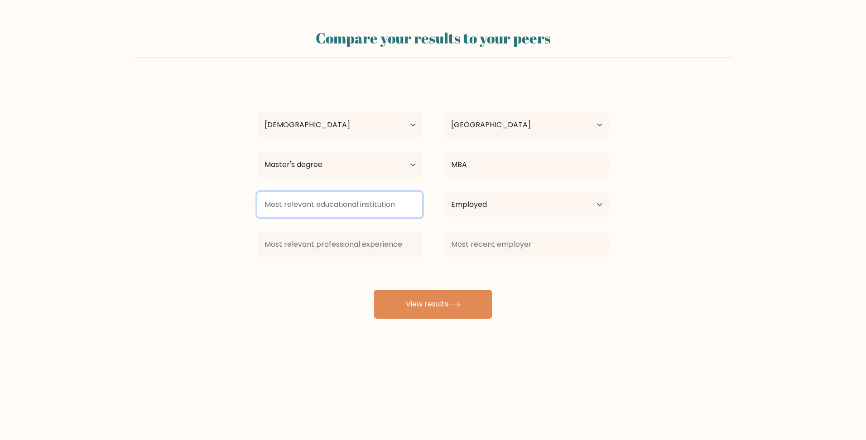
click at [329, 202] on input at bounding box center [339, 204] width 165 height 25
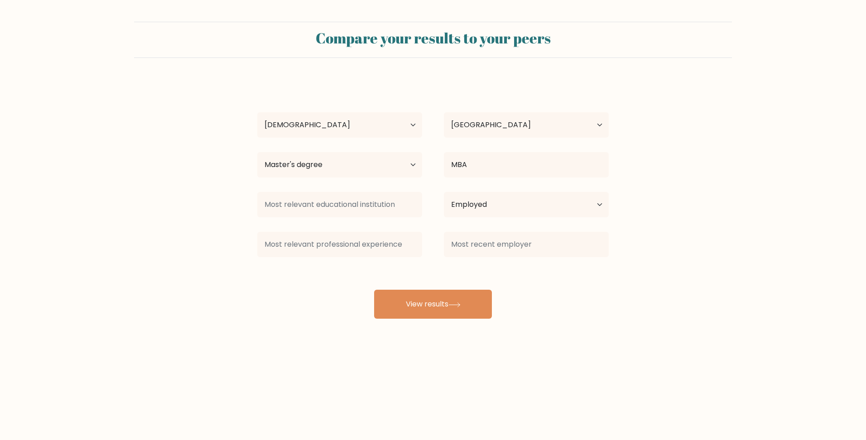
click at [425, 244] on div at bounding box center [339, 244] width 187 height 33
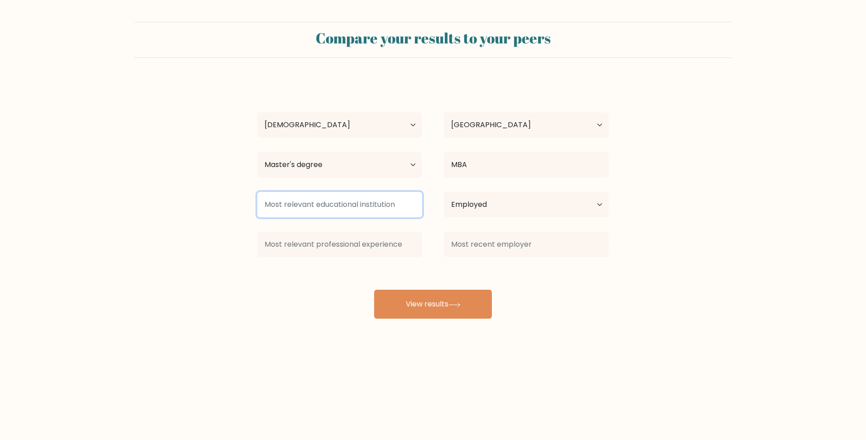
click at [374, 206] on input at bounding box center [339, 204] width 165 height 25
type input "0"
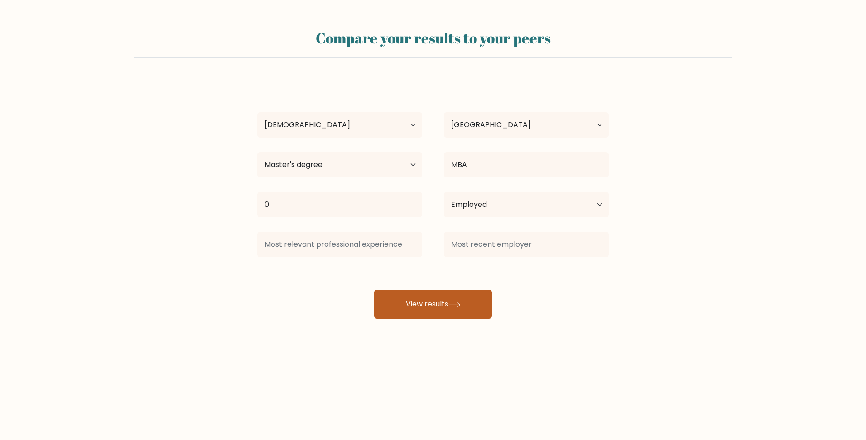
click at [432, 303] on button "View results" at bounding box center [433, 304] width 118 height 29
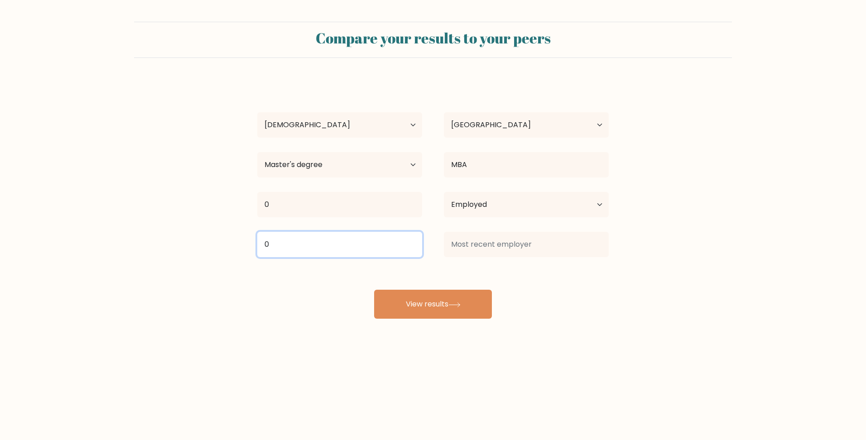
type input "0"
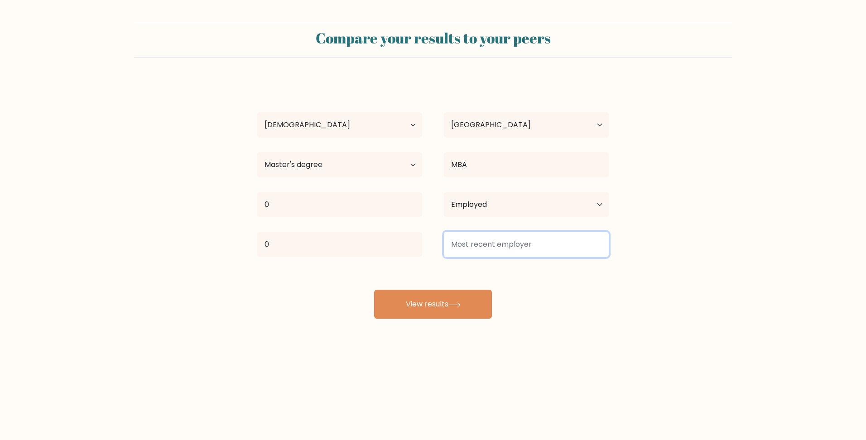
click at [490, 242] on input at bounding box center [526, 244] width 165 height 25
drag, startPoint x: 480, startPoint y: 239, endPoint x: 424, endPoint y: 240, distance: 56.2
click at [424, 240] on div "0 14" at bounding box center [432, 244] width 373 height 33
type input "16"
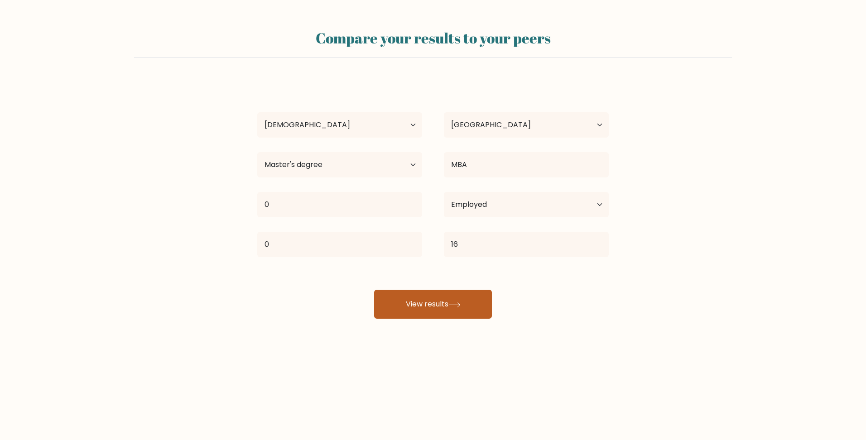
click at [410, 290] on button "View results" at bounding box center [433, 304] width 118 height 29
